Goal: Information Seeking & Learning: Learn about a topic

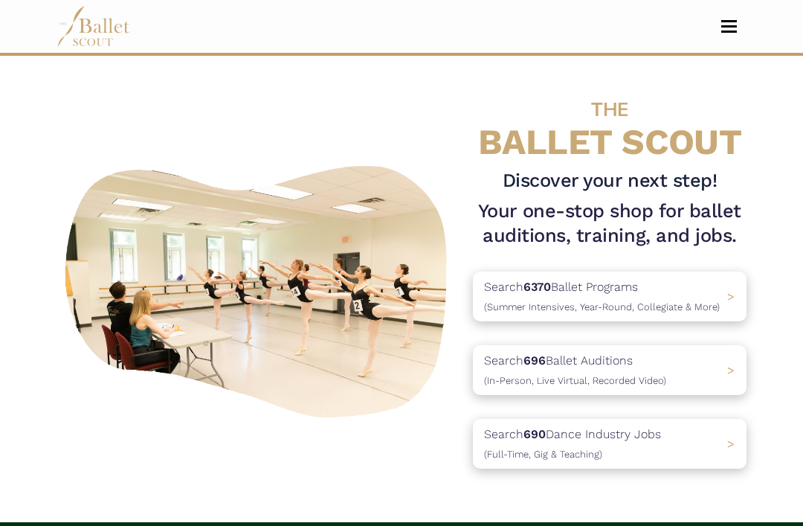
click at [731, 372] on div "Search 696 Ballet Auditions (In-Person, Live Virtual, Recorded Video) >" at bounding box center [610, 370] width 274 height 50
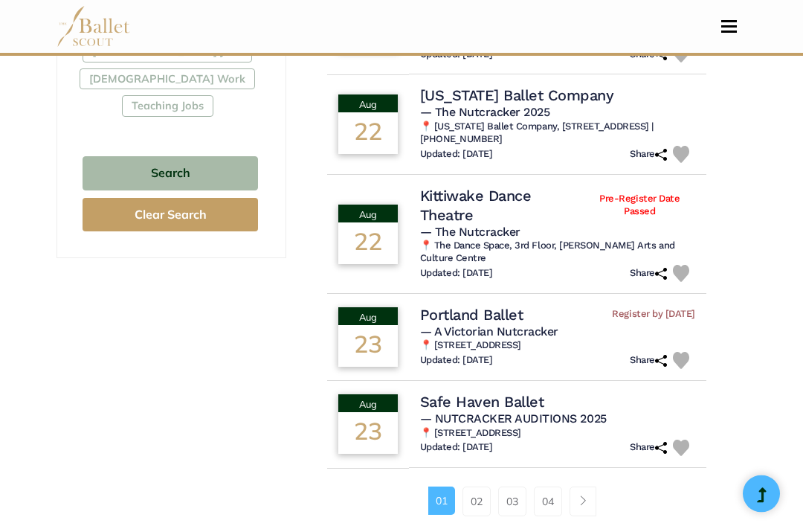
scroll to position [967, 0]
click at [579, 495] on span "Page navigation example" at bounding box center [583, 500] width 10 height 10
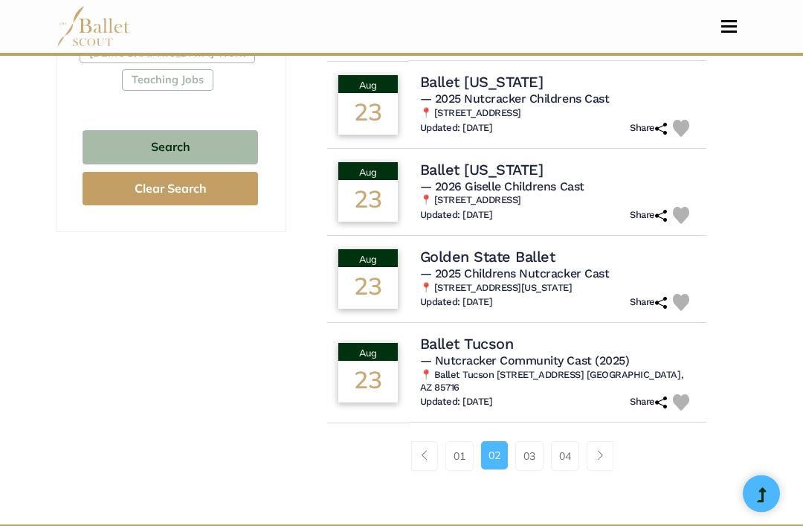
scroll to position [993, 0]
click at [604, 441] on link "Page navigation example" at bounding box center [600, 456] width 27 height 30
